Goal: Transaction & Acquisition: Purchase product/service

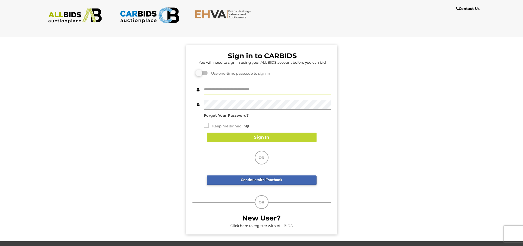
click at [244, 91] on input "text" at bounding box center [267, 90] width 127 height 10
click at [232, 90] on input "text" at bounding box center [267, 90] width 127 height 10
click at [220, 90] on input "text" at bounding box center [267, 90] width 127 height 10
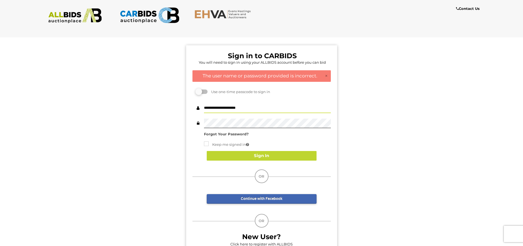
drag, startPoint x: 188, startPoint y: 105, endPoint x: 178, endPoint y: 105, distance: 9.6
click at [186, 105] on div "Sign in to CARBIDS You will need to sign in using your ALLBIDS account before y…" at bounding box center [261, 146] width 531 height 227
click at [226, 110] on input "**********" at bounding box center [267, 109] width 127 height 10
type input "**********"
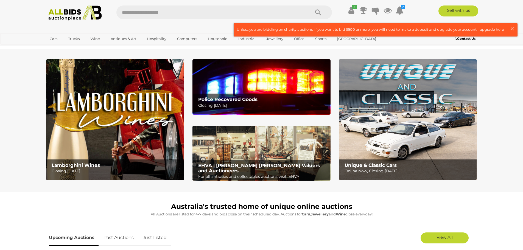
click at [244, 102] on p "Closing Tuesday 14th October" at bounding box center [262, 105] width 129 height 7
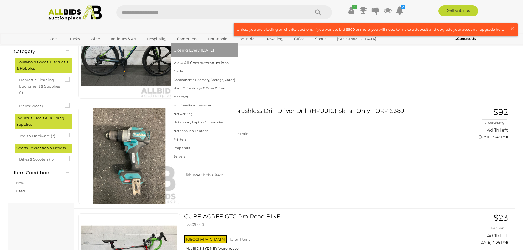
click at [194, 41] on link "Computers" at bounding box center [187, 38] width 27 height 9
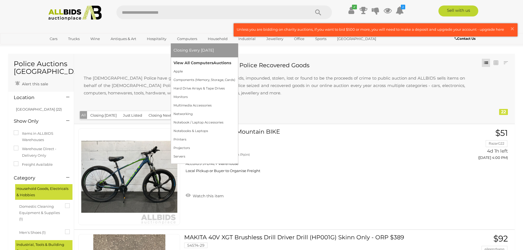
click at [192, 63] on link "View All Computers Auctions" at bounding box center [205, 63] width 62 height 9
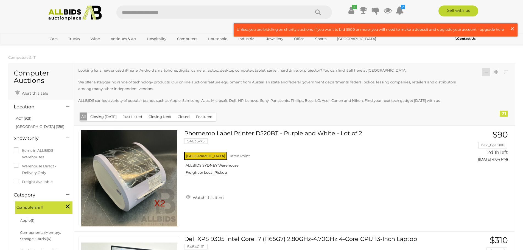
click at [512, 28] on span "×" at bounding box center [512, 28] width 5 height 11
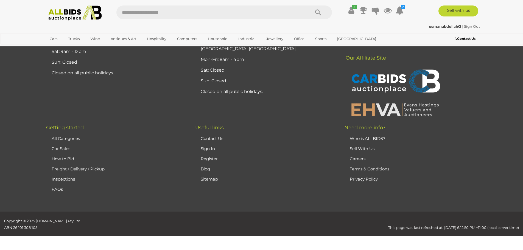
scroll to position [5421, 0]
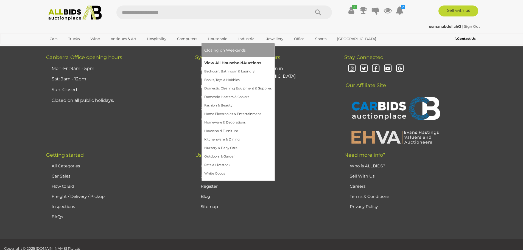
click at [216, 62] on link "View All Household Auctions" at bounding box center [238, 63] width 68 height 9
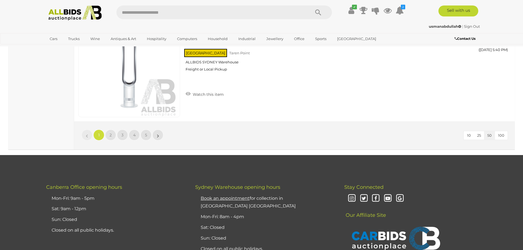
scroll to position [5301, 0]
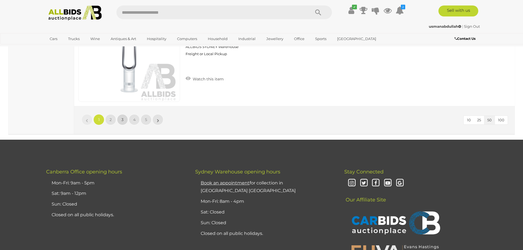
click at [120, 122] on link "3" at bounding box center [122, 119] width 11 height 11
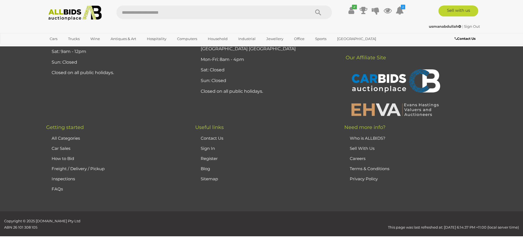
scroll to position [65, 0]
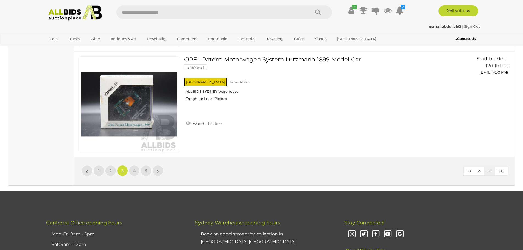
scroll to position [5251, 0]
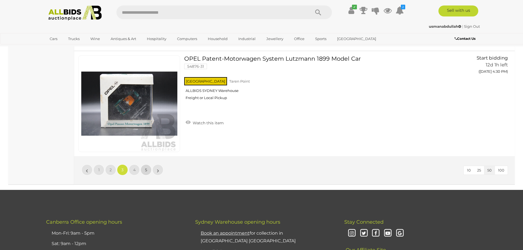
click at [149, 171] on link "5" at bounding box center [146, 170] width 11 height 11
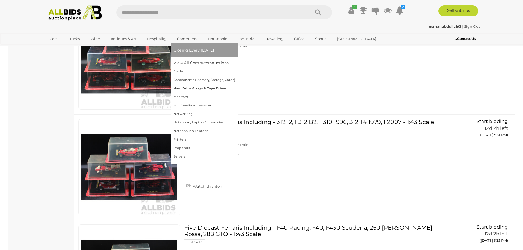
scroll to position [1383, 0]
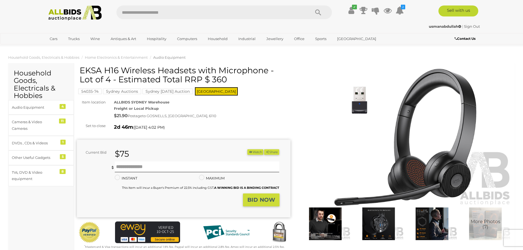
click at [375, 230] on img at bounding box center [378, 224] width 51 height 33
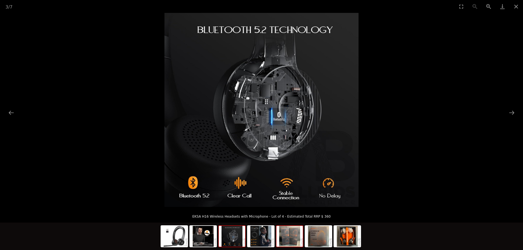
click at [289, 242] on img at bounding box center [290, 236] width 26 height 21
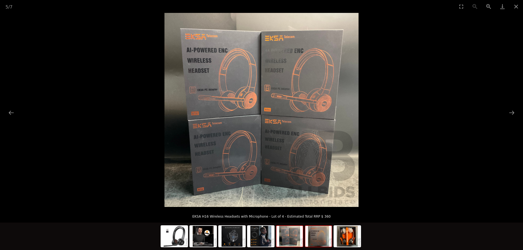
click at [316, 243] on img at bounding box center [318, 236] width 26 height 21
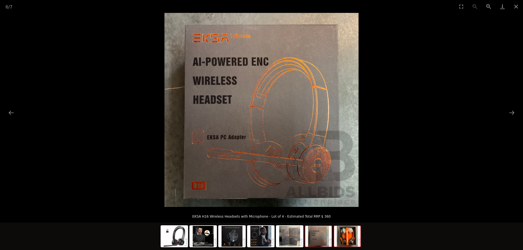
click at [344, 239] on img at bounding box center [347, 236] width 26 height 21
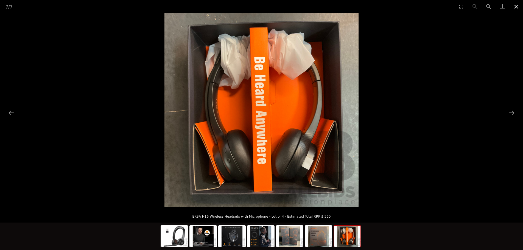
click at [518, 5] on button "Close gallery" at bounding box center [516, 6] width 14 height 13
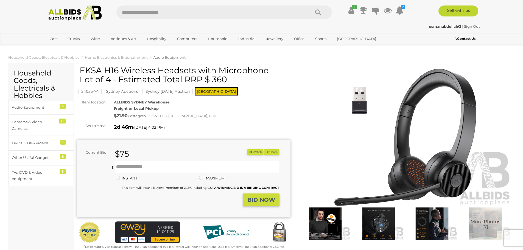
click at [78, 70] on div "54035-74 Sydney Auctions Sydney Sunday Auction NSW" at bounding box center [184, 81] width 214 height 30
drag, startPoint x: 81, startPoint y: 69, endPoint x: 266, endPoint y: 68, distance: 185.7
click at [266, 68] on h1 "EKSA H16 Wireless Headsets with Microphone - Lot of 4 - Estimated Total RRP $ 3…" at bounding box center [185, 75] width 210 height 18
copy h1 "EKSA H16 Wireless Headsets with Microphone"
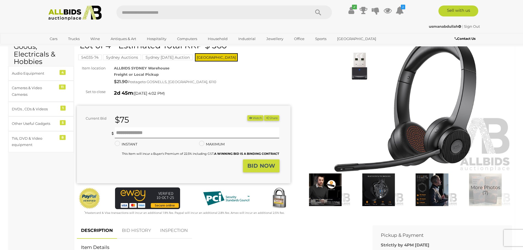
scroll to position [27, 0]
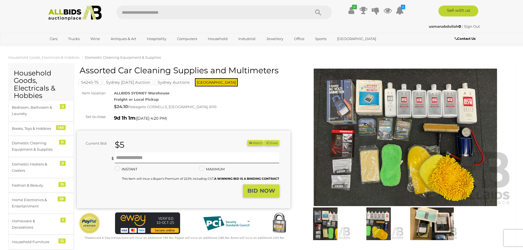
click at [397, 111] on img at bounding box center [406, 138] width 214 height 138
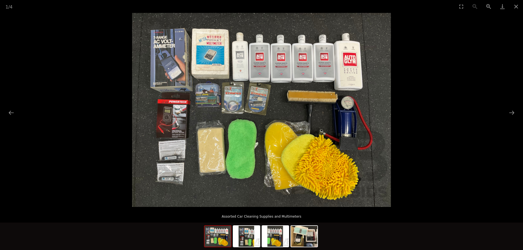
click at [261, 66] on img at bounding box center [261, 110] width 259 height 194
click at [249, 244] on img at bounding box center [246, 236] width 26 height 21
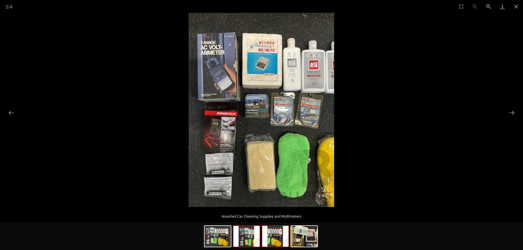
click at [266, 244] on img at bounding box center [275, 236] width 26 height 21
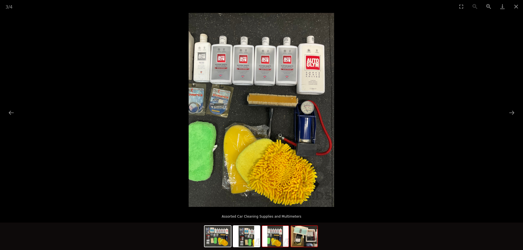
click at [295, 246] on img at bounding box center [304, 236] width 26 height 21
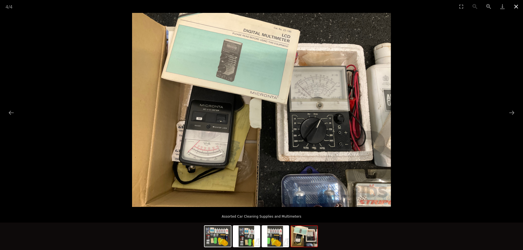
click at [518, 5] on button "Close gallery" at bounding box center [516, 6] width 14 height 13
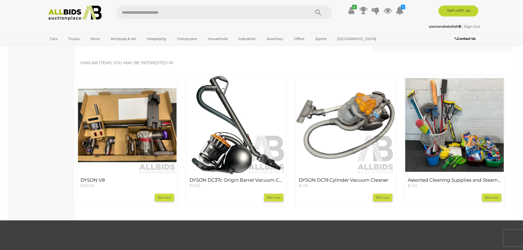
scroll to position [467, 0]
